Goal: Task Accomplishment & Management: Use online tool/utility

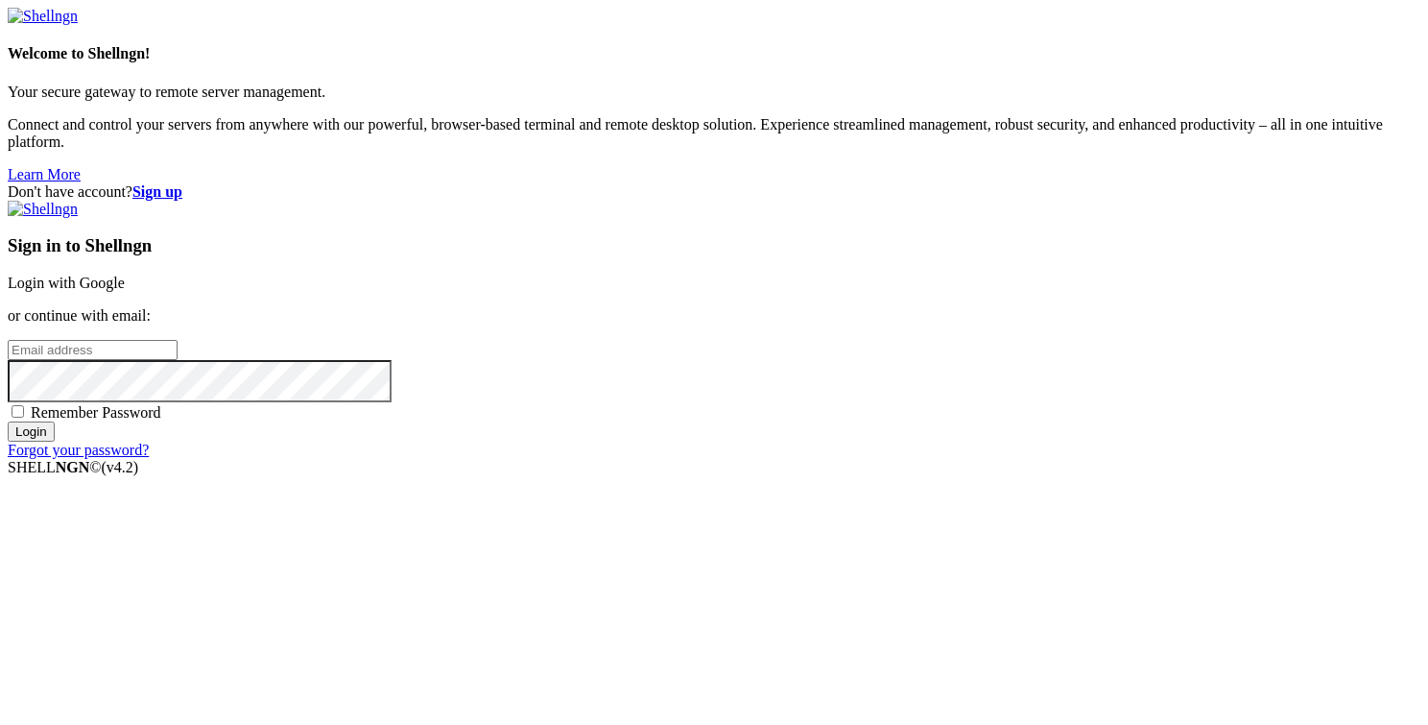
click at [178, 349] on input "email" at bounding box center [93, 350] width 170 height 20
type input "[PERSON_NAME][EMAIL_ADDRESS][DOMAIN_NAME]"
click at [8, 421] on input "Login" at bounding box center [31, 431] width 47 height 20
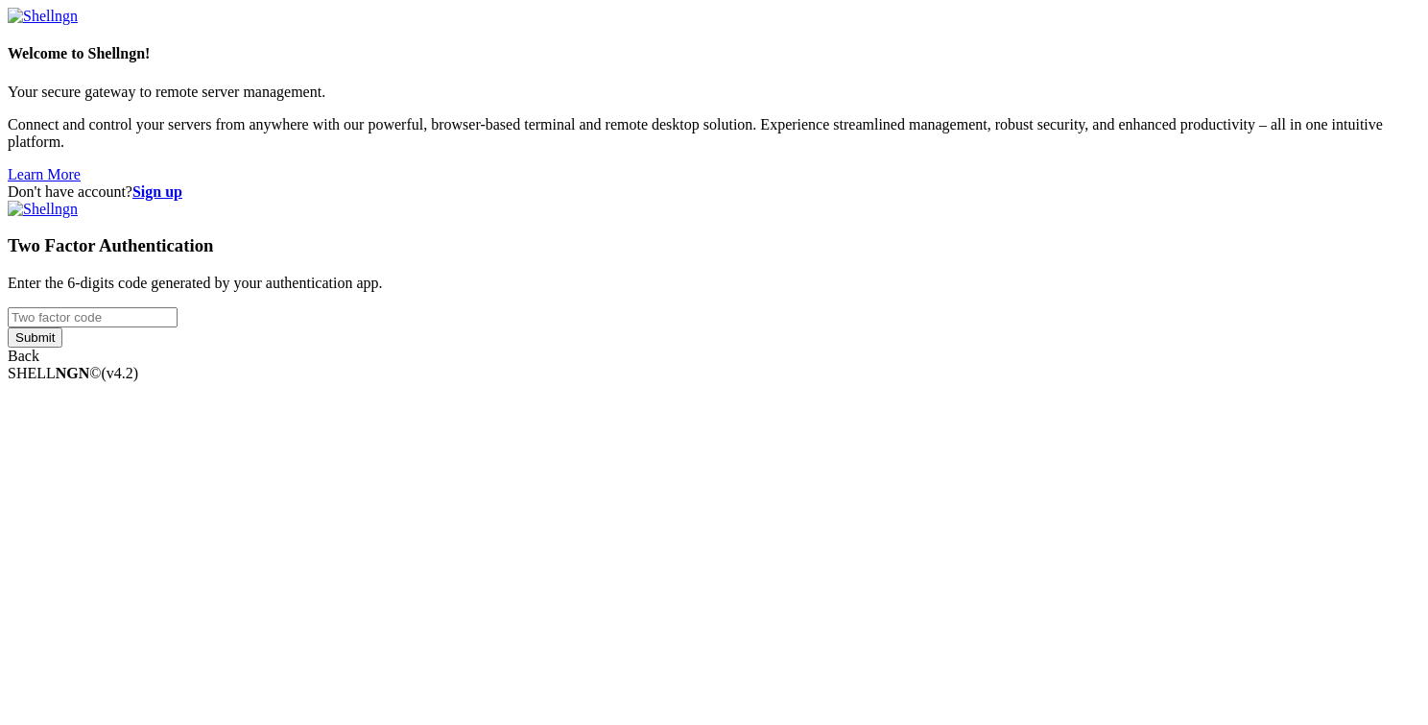
click at [178, 327] on input "number" at bounding box center [93, 317] width 170 height 20
type input "1"
type input "667035"
click at [8, 327] on input "Submit" at bounding box center [35, 337] width 55 height 20
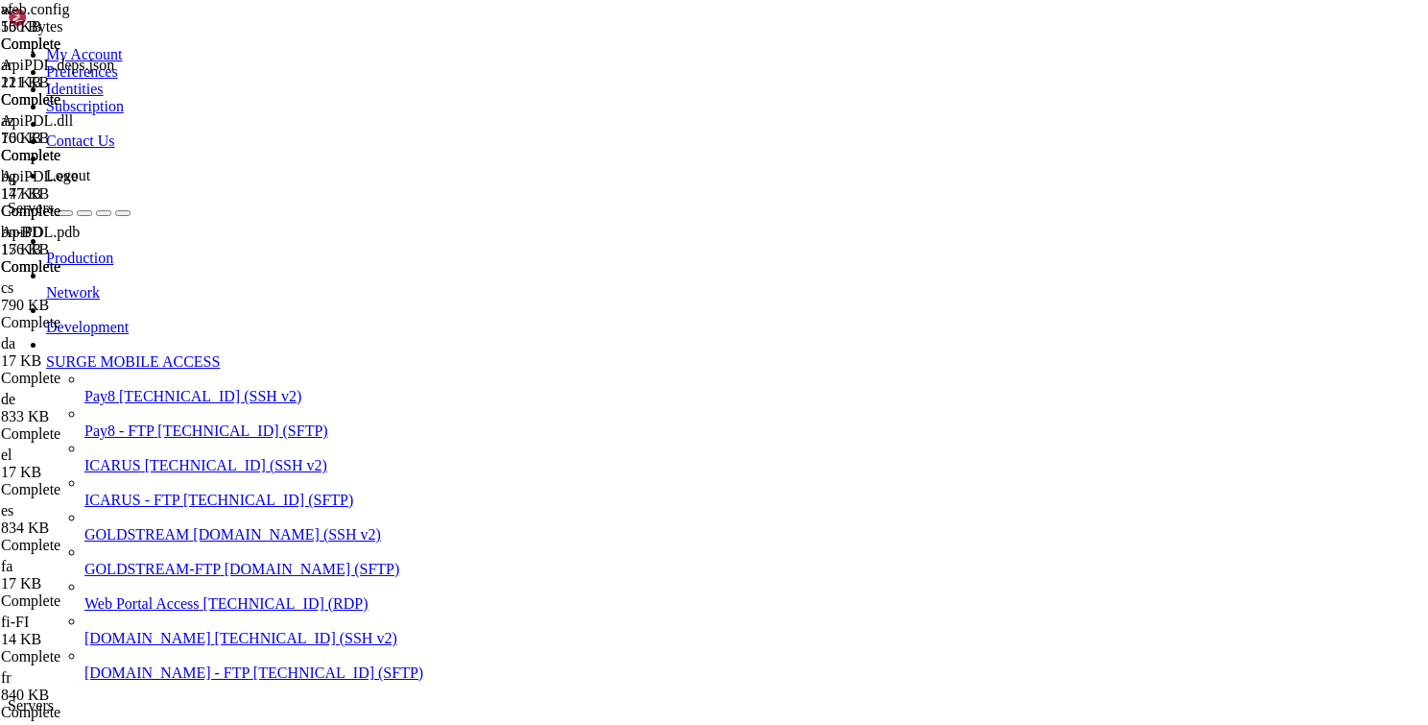
click at [151, 724] on span "GOLDSTREAM" at bounding box center [98, 738] width 105 height 16
